Goal: Task Accomplishment & Management: Manage account settings

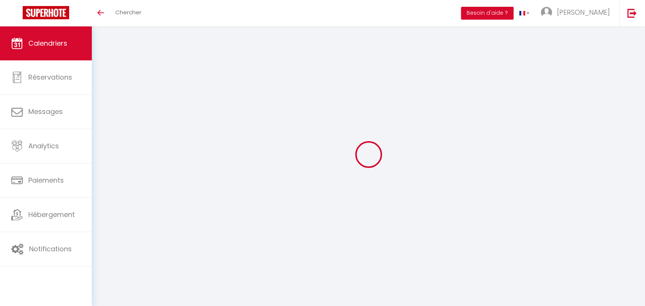
select select
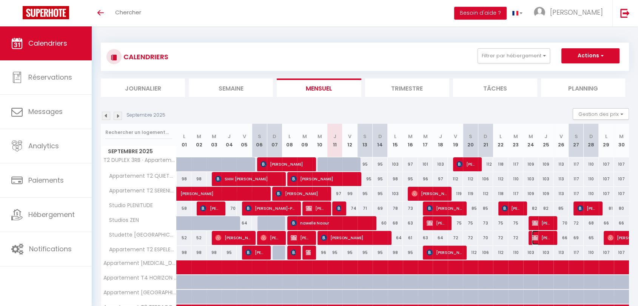
click at [538, 239] on span "[PERSON_NAME]" at bounding box center [542, 238] width 20 height 14
select select "OK"
select select "KO"
select select "0"
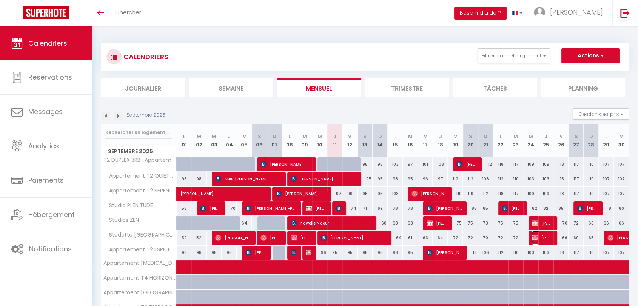
select select "1"
select select
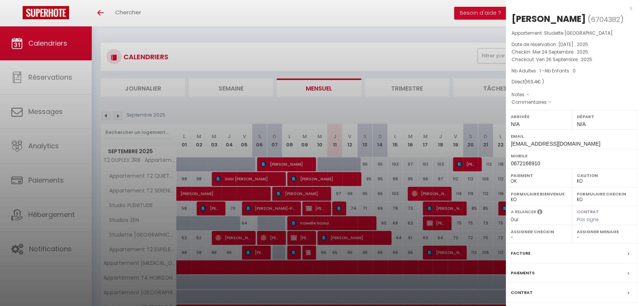
click at [546, 253] on div "Facture" at bounding box center [572, 254] width 132 height 20
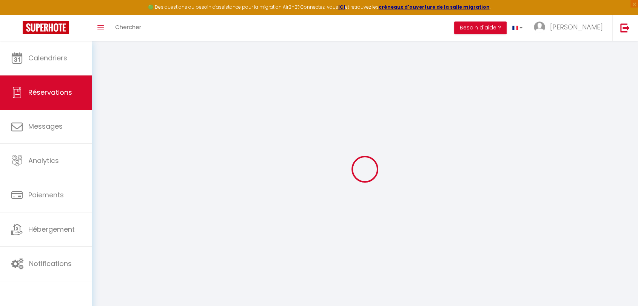
select select
checkbox input "false"
select select
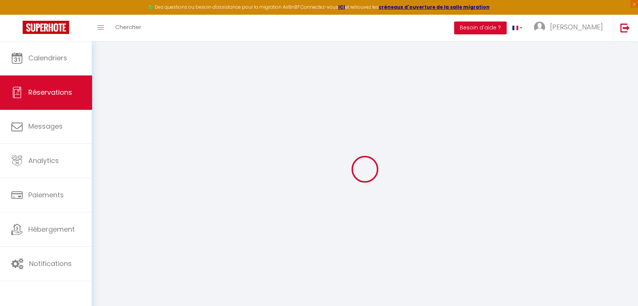
checkbox input "false"
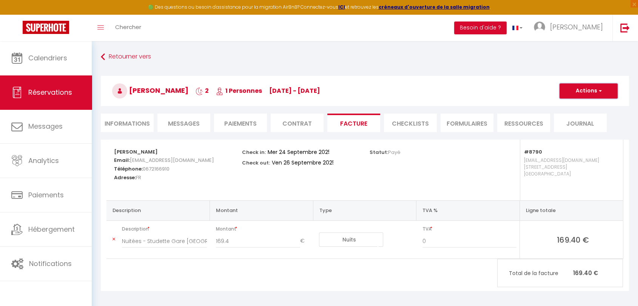
click at [564, 94] on button "Actions" at bounding box center [589, 90] width 58 height 15
click at [583, 116] on link "Aperçu et éditer" at bounding box center [582, 118] width 63 height 10
click at [577, 89] on button "Actions" at bounding box center [589, 90] width 58 height 15
click at [577, 127] on link "Envoyer la facture" at bounding box center [582, 127] width 63 height 10
type input "[EMAIL_ADDRESS][DOMAIN_NAME]"
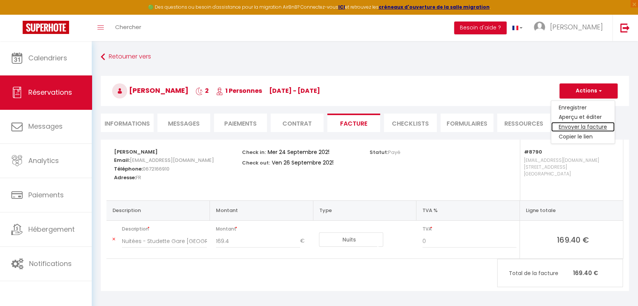
select select "fr"
type input "Votre facture 6704382 - Studette Gare [GEOGRAPHIC_DATA]"
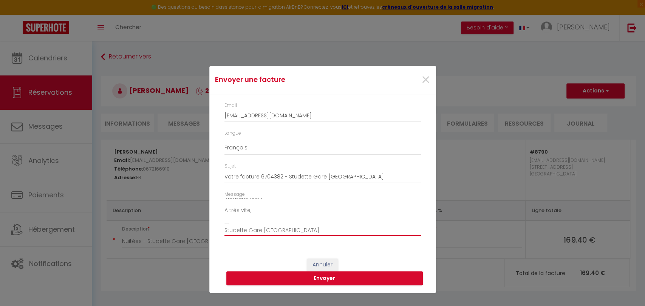
scroll to position [86, 0]
drag, startPoint x: 224, startPoint y: 230, endPoint x: 285, endPoint y: 229, distance: 61.2
click at [285, 229] on textarea "Bonjour, Voici le lien pour télécharger votre facture : [URL][DOMAIN_NAME] Déta…" at bounding box center [322, 217] width 196 height 38
type textarea "Bonjour, Voici le lien pour télécharger votre facture : [URL][DOMAIN_NAME] Déta…"
click at [347, 279] on button "Envoyer" at bounding box center [324, 278] width 196 height 14
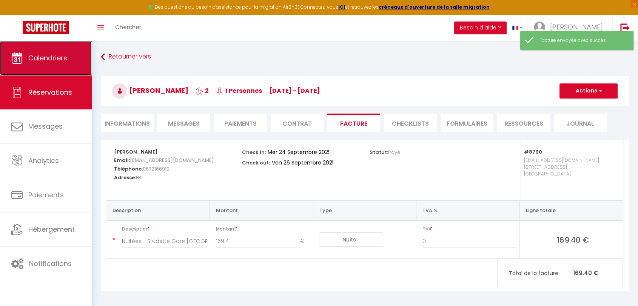
click at [46, 62] on span "Calendriers" at bounding box center [47, 57] width 39 height 9
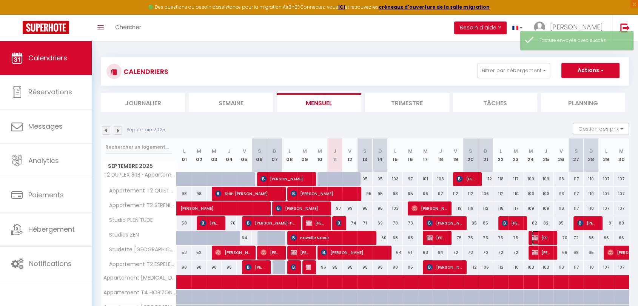
click at [541, 238] on span "[PERSON_NAME]" at bounding box center [542, 238] width 20 height 14
select select "OK"
select select "KO"
select select "0"
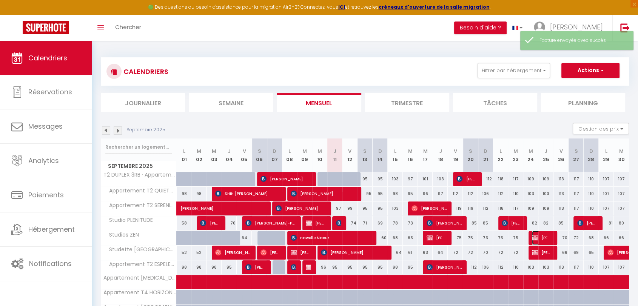
select select "1"
select select
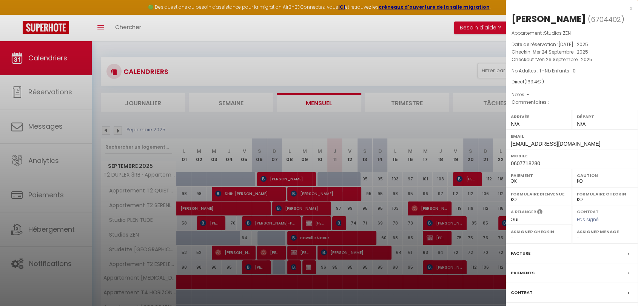
click at [555, 254] on div "Facture" at bounding box center [572, 254] width 132 height 20
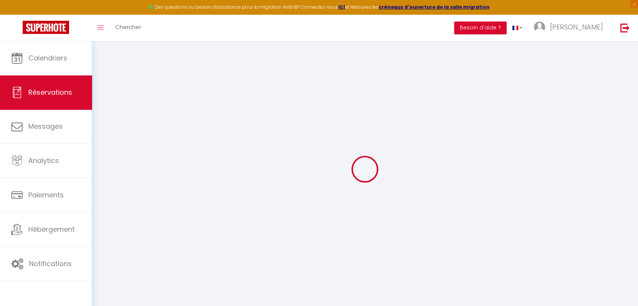
select select
checkbox input "false"
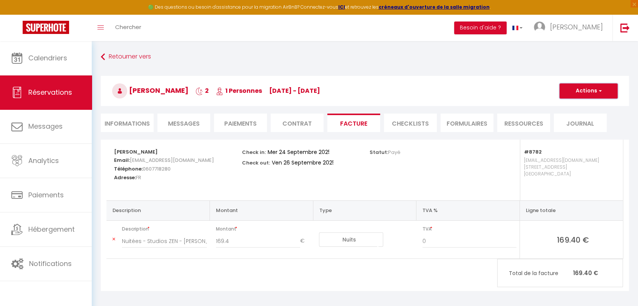
click at [566, 92] on button "Actions" at bounding box center [589, 90] width 58 height 15
click at [569, 127] on link "Envoyer la facture" at bounding box center [582, 127] width 63 height 10
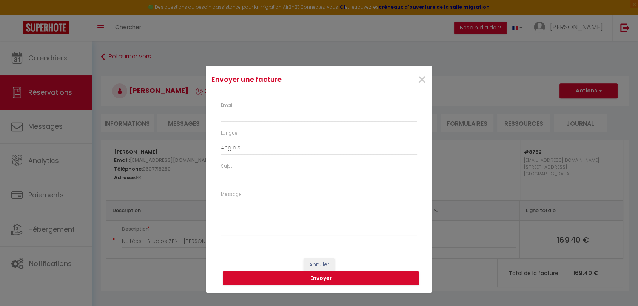
type input "[EMAIL_ADDRESS][DOMAIN_NAME]"
select select "fr"
type input "Votre facture 6704402 - Studios ZEN"
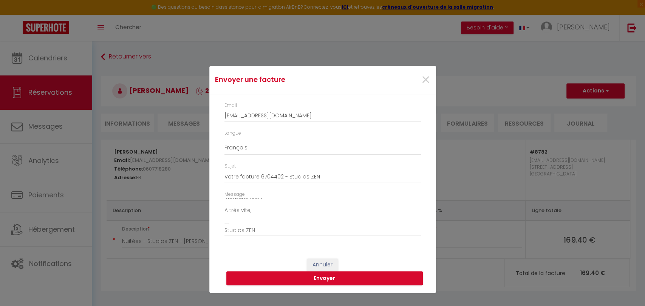
scroll to position [85, 0]
drag, startPoint x: 259, startPoint y: 227, endPoint x: 206, endPoint y: 228, distance: 52.9
click at [206, 228] on div "Envoyer une facture × Email [EMAIL_ADDRESS][DOMAIN_NAME] Langue Anglais Françai…" at bounding box center [322, 153] width 645 height 306
click at [265, 230] on textarea "Bonjour, Voici le lien pour télécharger votre facture : [URL][DOMAIN_NAME] Déta…" at bounding box center [322, 217] width 196 height 38
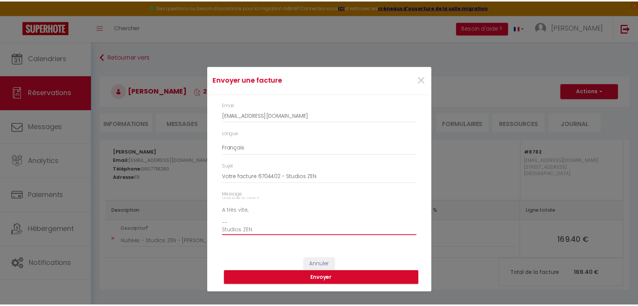
scroll to position [86, 0]
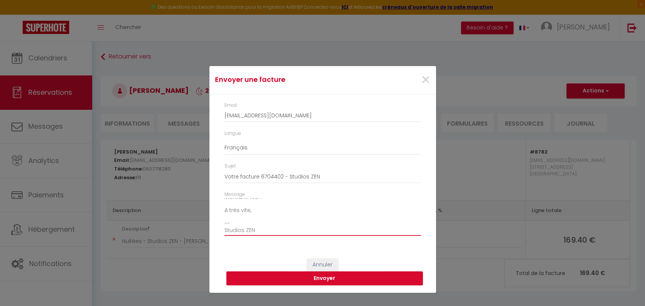
drag, startPoint x: 264, startPoint y: 230, endPoint x: 221, endPoint y: 231, distance: 43.1
click at [221, 231] on div "Message Bonjour, Voici le lien pour télécharger votre facture : [URL][DOMAIN_NA…" at bounding box center [322, 217] width 206 height 52
type textarea "Bonjour, Voici le lien pour télécharger votre facture : [URL][DOMAIN_NAME] Déta…"
click at [341, 278] on button "Envoyer" at bounding box center [324, 278] width 196 height 14
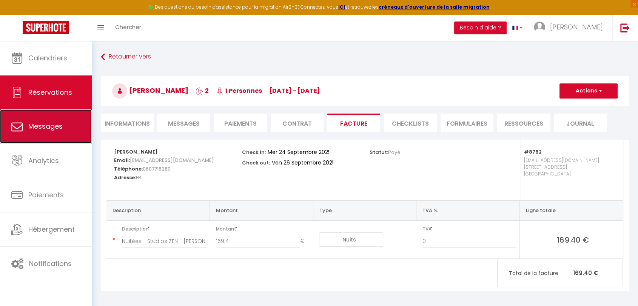
click at [35, 126] on span "Messages" at bounding box center [45, 126] width 34 height 9
select select "message"
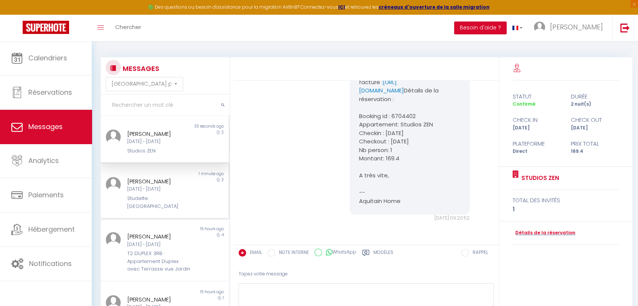
click at [197, 183] on div "2" at bounding box center [213, 193] width 32 height 33
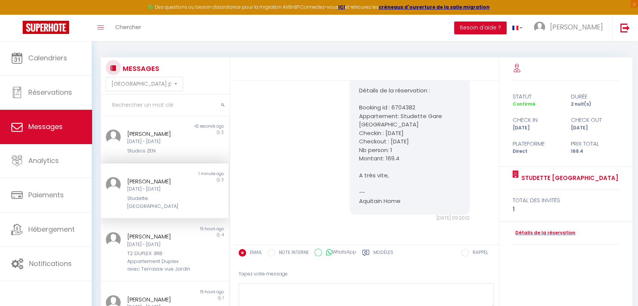
scroll to position [1316, 0]
click at [170, 144] on div "[DATE] - [DATE]" at bounding box center [159, 141] width 65 height 7
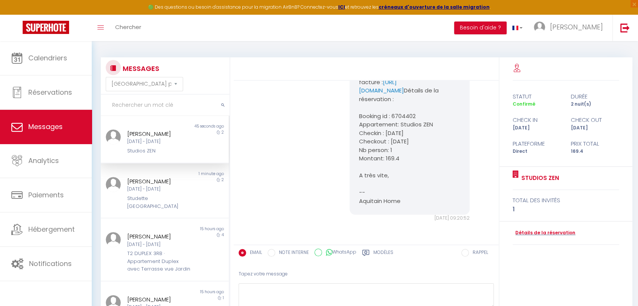
scroll to position [1215, 0]
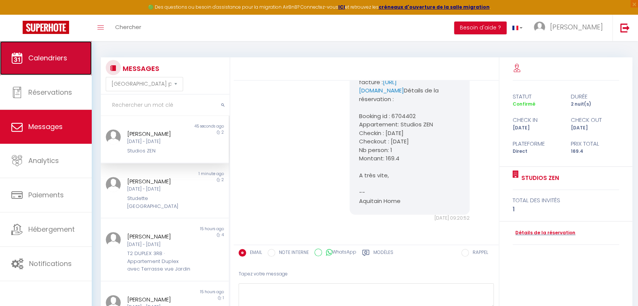
click at [46, 66] on link "Calendriers" at bounding box center [46, 58] width 92 height 34
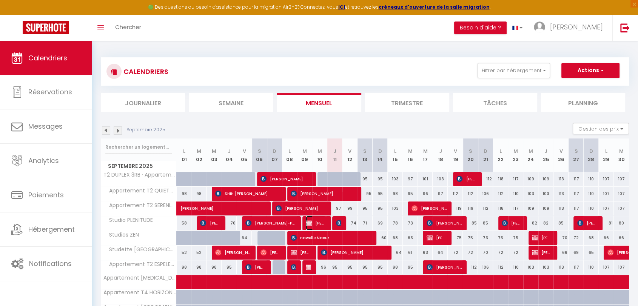
click at [321, 226] on span "[PERSON_NAME]" at bounding box center [316, 223] width 20 height 14
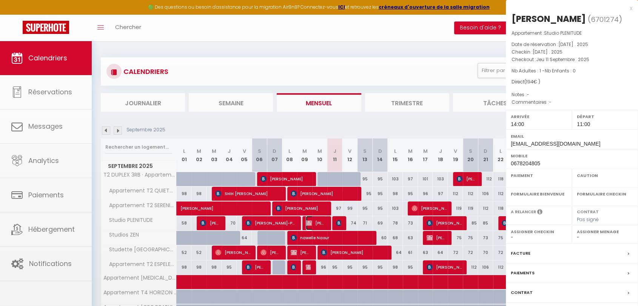
select select "OK"
select select "KO"
select select "0"
select select "1"
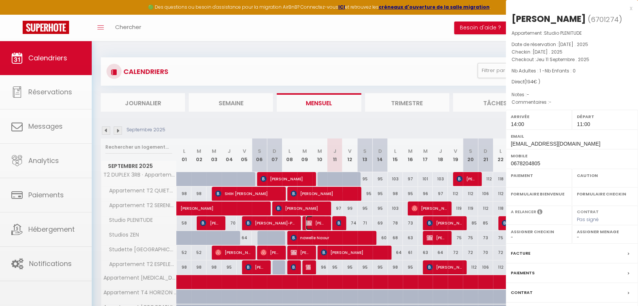
select select
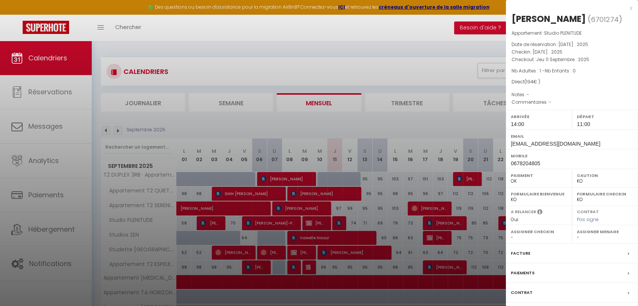
click at [44, 126] on div at bounding box center [319, 153] width 638 height 306
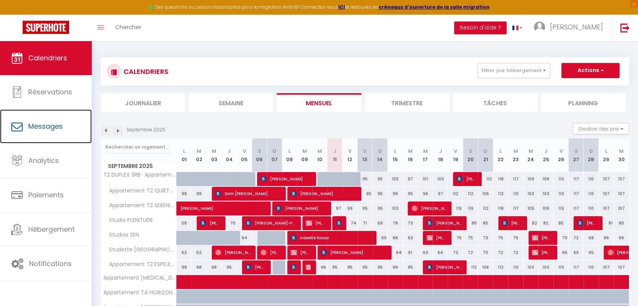
click at [44, 126] on span "Messages" at bounding box center [45, 126] width 34 height 9
select select "message"
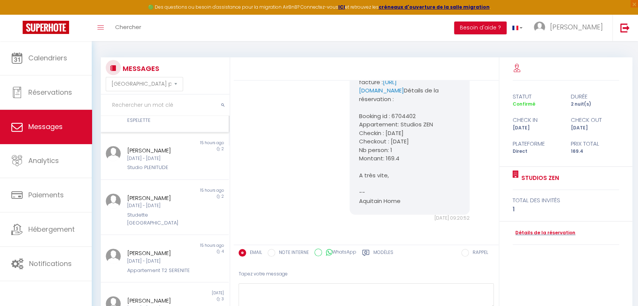
scroll to position [210, 0]
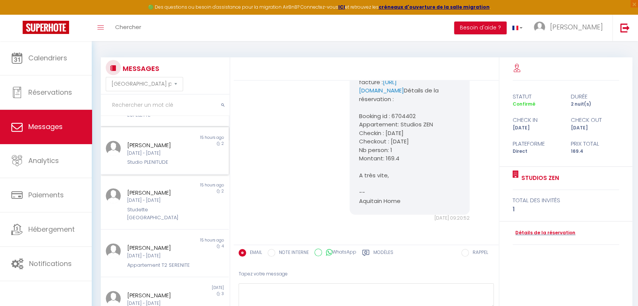
click at [184, 160] on div "Studio PLENITUDE" at bounding box center [159, 163] width 65 height 8
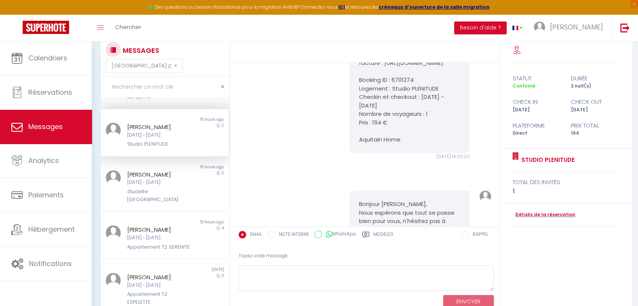
scroll to position [45, 0]
